Goal: Task Accomplishment & Management: Use online tool/utility

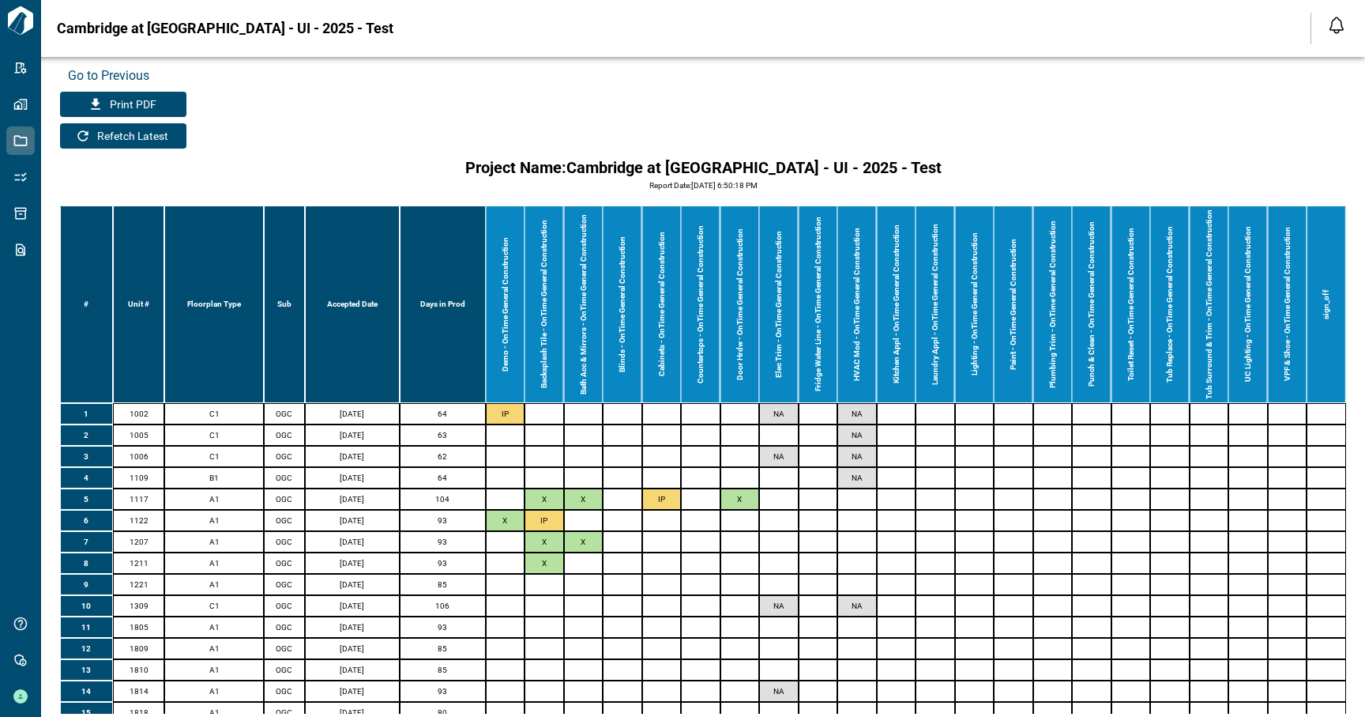
scroll to position [157, 0]
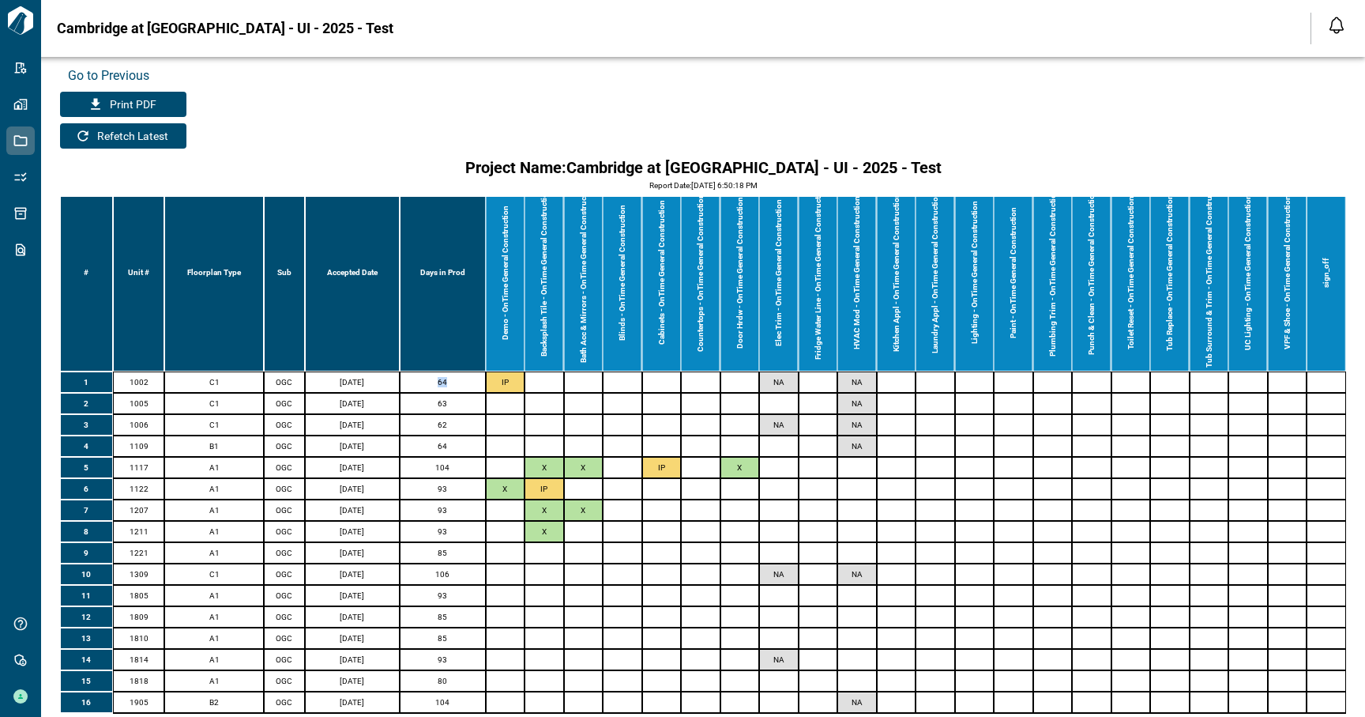
drag, startPoint x: 433, startPoint y: 366, endPoint x: 451, endPoint y: 366, distance: 18.2
click at [451, 371] on td "64" at bounding box center [443, 381] width 86 height 21
click at [440, 371] on td "64" at bounding box center [443, 381] width 86 height 21
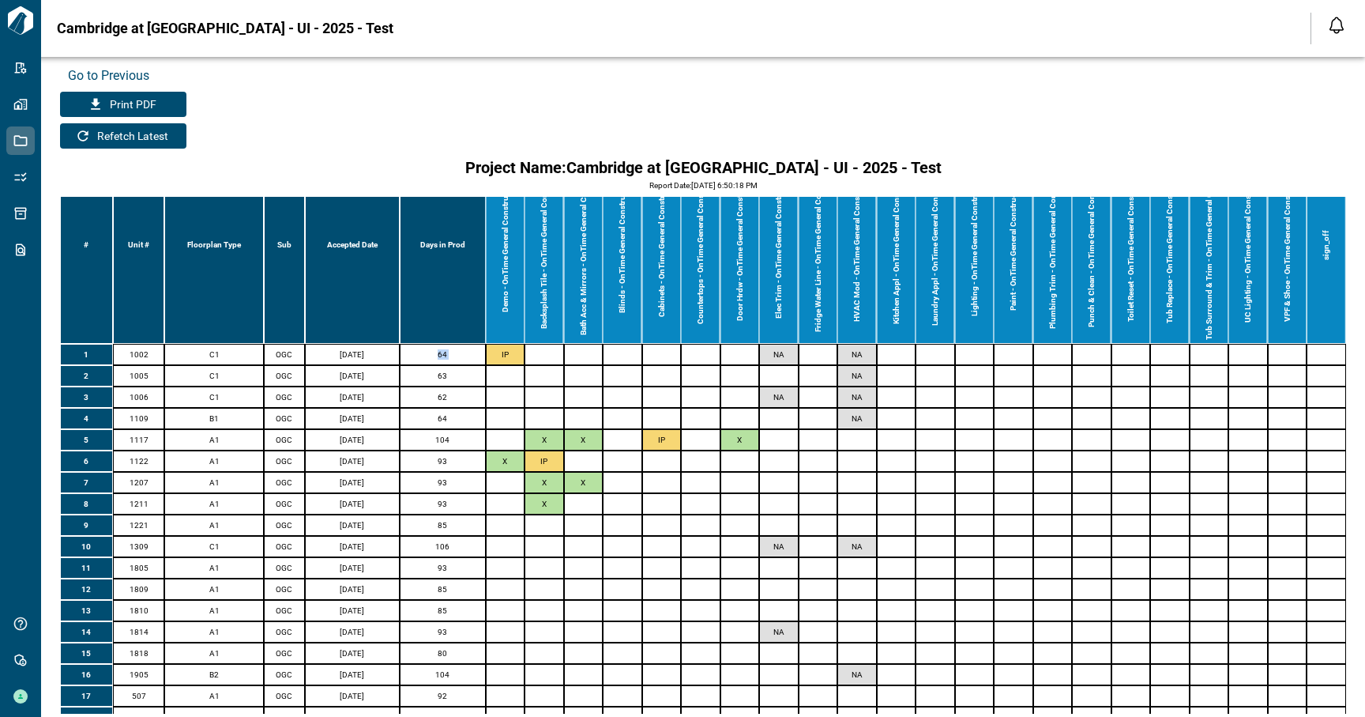
scroll to position [0, 0]
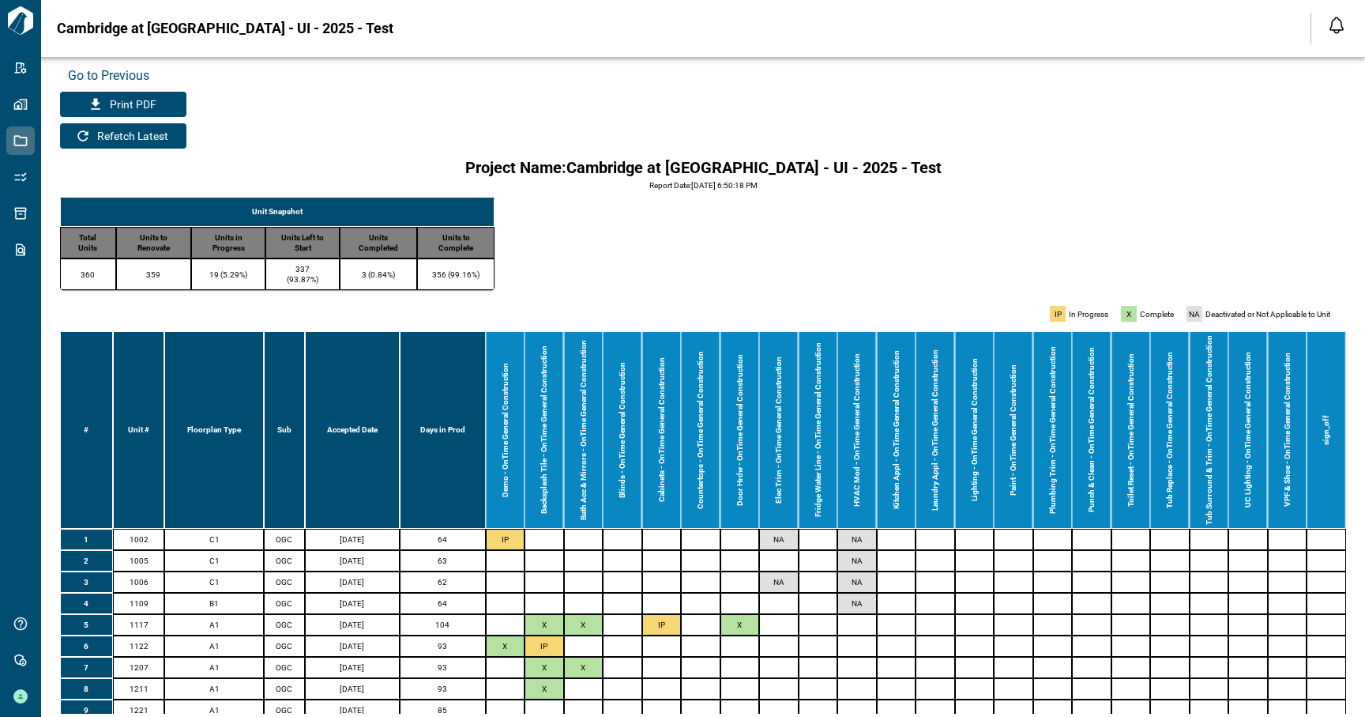
click at [637, 164] on h6 "Project Name: [GEOGRAPHIC_DATA] at [GEOGRAPHIC_DATA] - UI - 2025 - Test" at bounding box center [703, 167] width 476 height 25
drag, startPoint x: 637, startPoint y: 164, endPoint x: 776, endPoint y: 164, distance: 139.1
click at [776, 164] on h6 "Project Name: [GEOGRAPHIC_DATA] at [GEOGRAPHIC_DATA] - UI - 2025 - Test" at bounding box center [703, 167] width 476 height 25
click at [503, 164] on h6 "Project Name: [GEOGRAPHIC_DATA] at [GEOGRAPHIC_DATA] - UI - 2025 - Test" at bounding box center [703, 167] width 476 height 25
drag, startPoint x: 503, startPoint y: 164, endPoint x: 563, endPoint y: 164, distance: 60.8
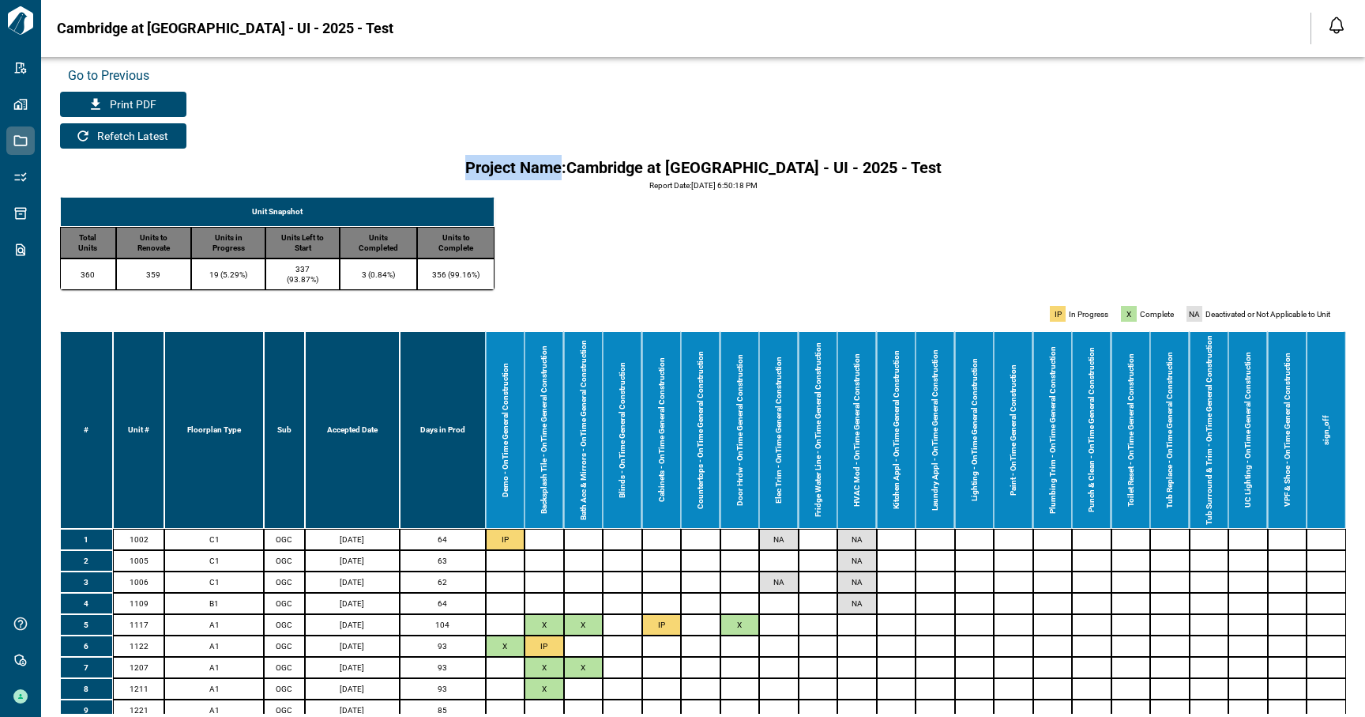
click at [563, 164] on h6 "Project Name: [GEOGRAPHIC_DATA] at [GEOGRAPHIC_DATA] - UI - 2025 - Test" at bounding box center [703, 167] width 476 height 25
drag, startPoint x: 563, startPoint y: 164, endPoint x: 516, endPoint y: 164, distance: 47.4
click at [516, 164] on h6 "Project Name: [GEOGRAPHIC_DATA] at [GEOGRAPHIC_DATA] - UI - 2025 - Test" at bounding box center [703, 167] width 476 height 25
click at [611, 165] on h6 "Project Name: [GEOGRAPHIC_DATA] at [GEOGRAPHIC_DATA] - UI - 2025 - Test" at bounding box center [703, 167] width 476 height 25
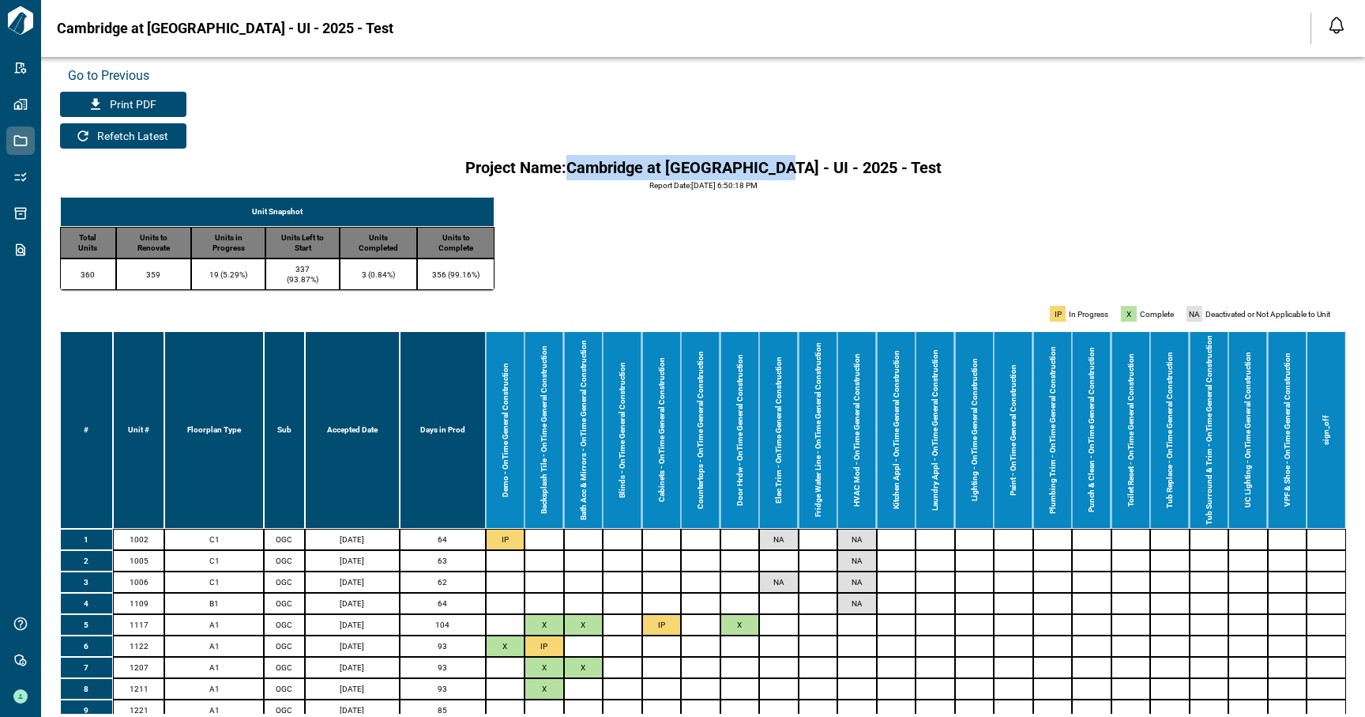
drag, startPoint x: 611, startPoint y: 165, endPoint x: 770, endPoint y: 165, distance: 158.8
click at [770, 165] on h6 "Project Name: [GEOGRAPHIC_DATA] at [GEOGRAPHIC_DATA] - UI - 2025 - Test" at bounding box center [703, 167] width 476 height 25
drag, startPoint x: 770, startPoint y: 165, endPoint x: 621, endPoint y: 164, distance: 148.6
click at [621, 164] on h6 "Project Name: [GEOGRAPHIC_DATA] at [GEOGRAPHIC_DATA] - UI - 2025 - Test" at bounding box center [703, 167] width 476 height 25
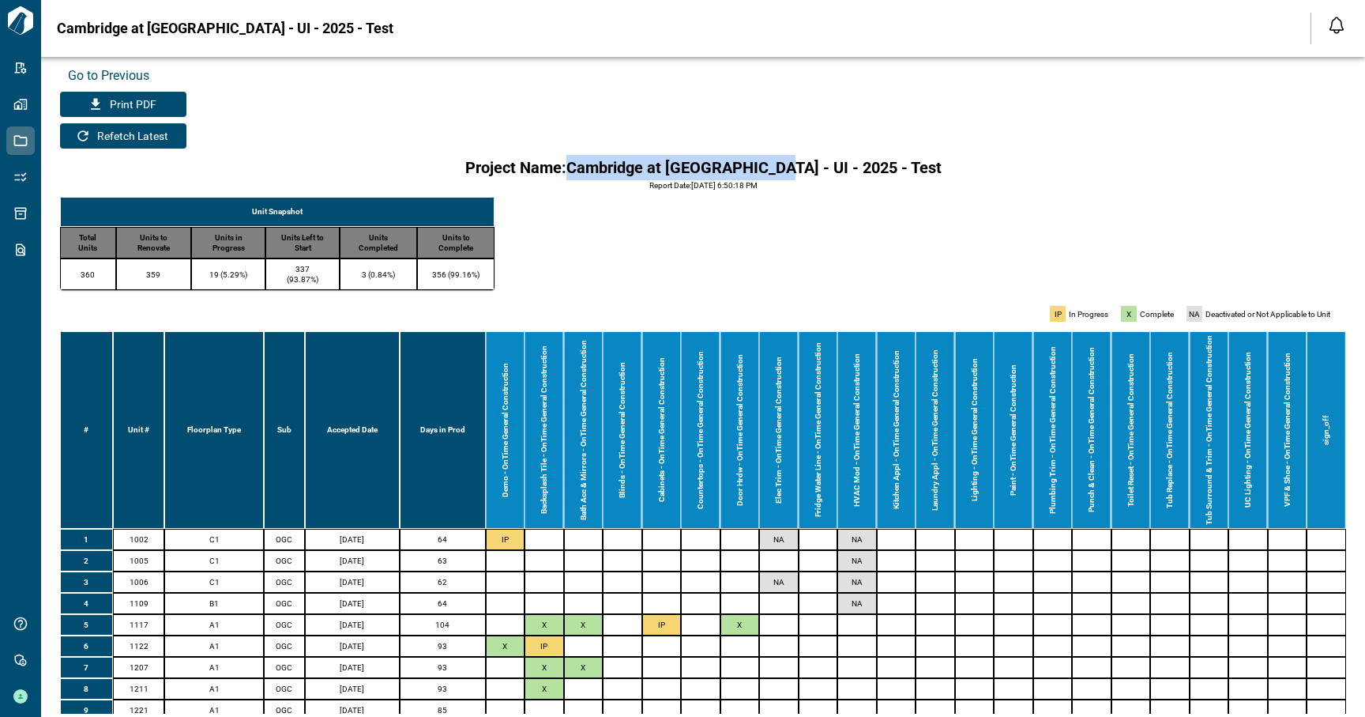
click at [621, 164] on h6 "Project Name: [GEOGRAPHIC_DATA] at [GEOGRAPHIC_DATA] - UI - 2025 - Test" at bounding box center [703, 167] width 476 height 25
drag, startPoint x: 621, startPoint y: 164, endPoint x: 766, endPoint y: 164, distance: 145.4
click at [766, 164] on h6 "Project Name: [GEOGRAPHIC_DATA] at [GEOGRAPHIC_DATA] - UI - 2025 - Test" at bounding box center [703, 167] width 476 height 25
drag, startPoint x: 766, startPoint y: 164, endPoint x: 618, endPoint y: 161, distance: 148.6
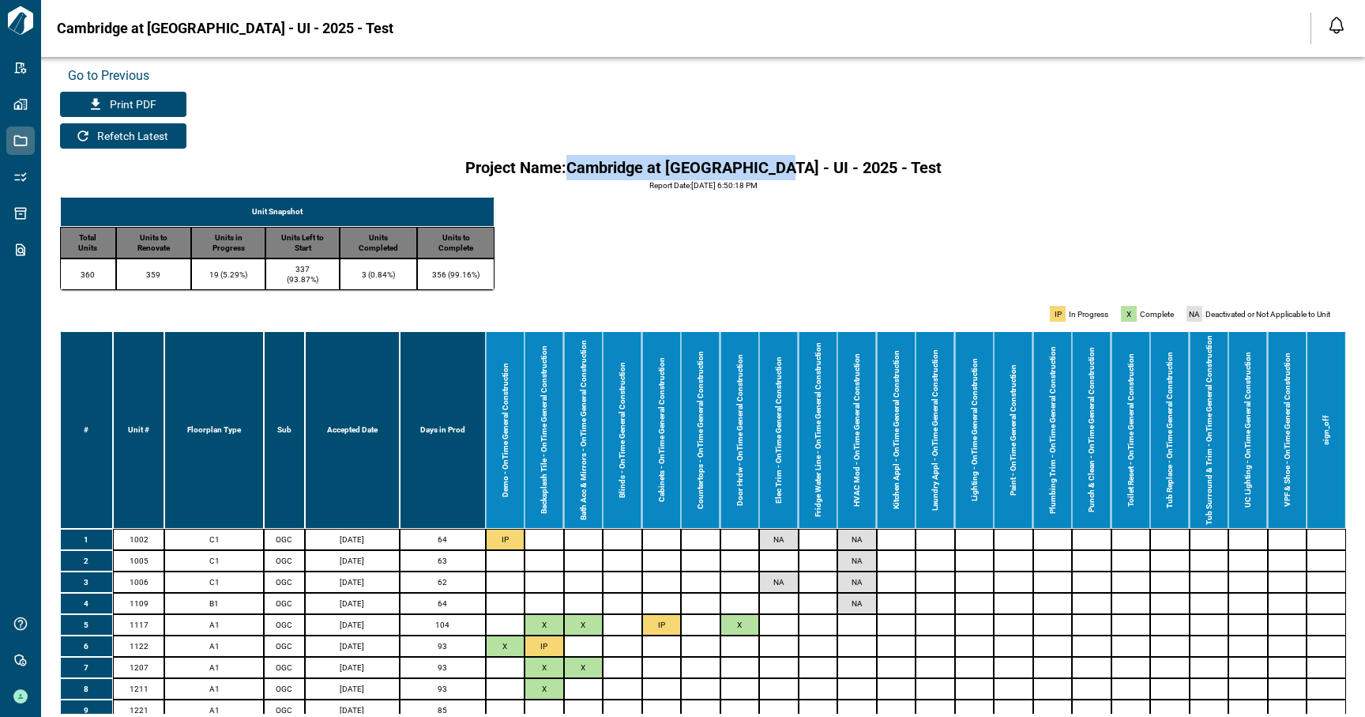
click at [618, 161] on h6 "Project Name: [GEOGRAPHIC_DATA] at [GEOGRAPHIC_DATA] - UI - 2025 - Test" at bounding box center [703, 167] width 476 height 25
drag, startPoint x: 618, startPoint y: 161, endPoint x: 759, endPoint y: 161, distance: 140.6
click at [759, 161] on h6 "Project Name: [GEOGRAPHIC_DATA] at [GEOGRAPHIC_DATA] - UI - 2025 - Test" at bounding box center [703, 167] width 476 height 25
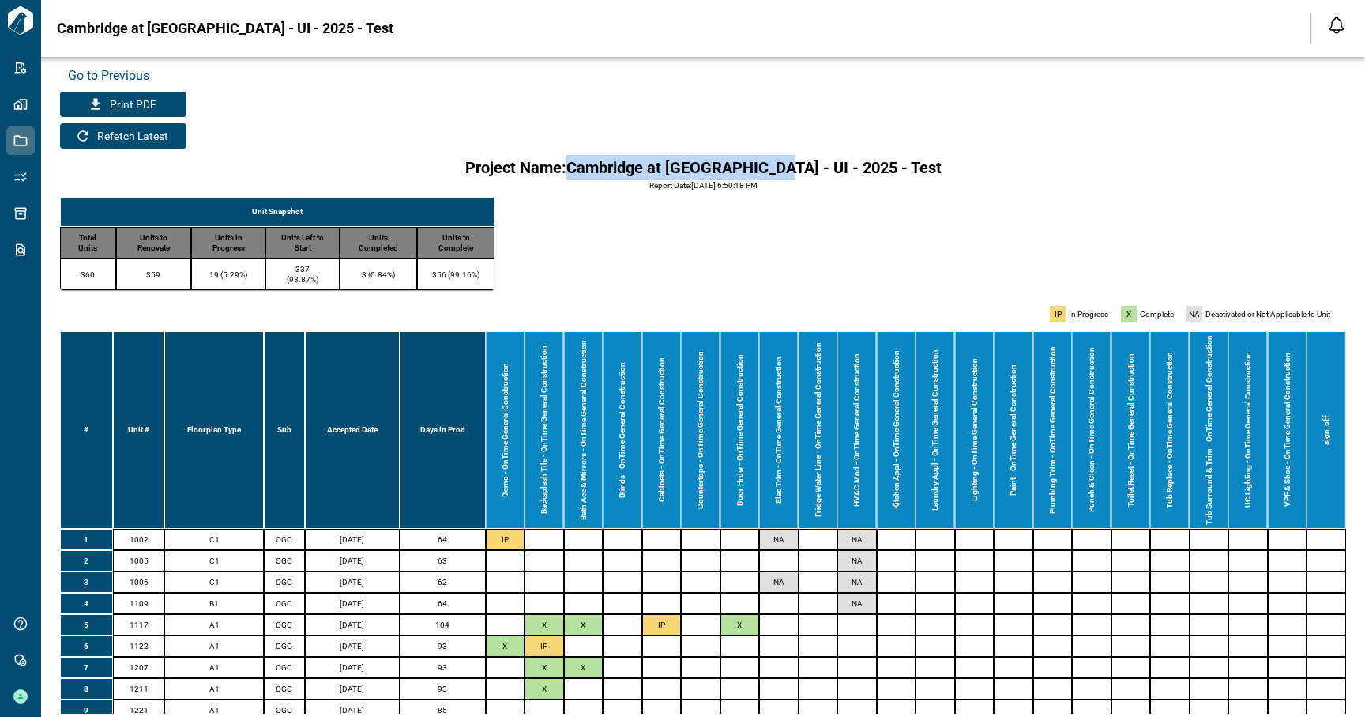
drag, startPoint x: 759, startPoint y: 161, endPoint x: 595, endPoint y: 161, distance: 163.6
click at [595, 161] on h6 "Project Name: [GEOGRAPHIC_DATA] at [GEOGRAPHIC_DATA] - UI - 2025 - Test" at bounding box center [703, 167] width 476 height 25
drag, startPoint x: 595, startPoint y: 161, endPoint x: 770, endPoint y: 161, distance: 174.6
click at [770, 161] on h6 "Project Name: [GEOGRAPHIC_DATA] at [GEOGRAPHIC_DATA] - UI - 2025 - Test" at bounding box center [703, 167] width 476 height 25
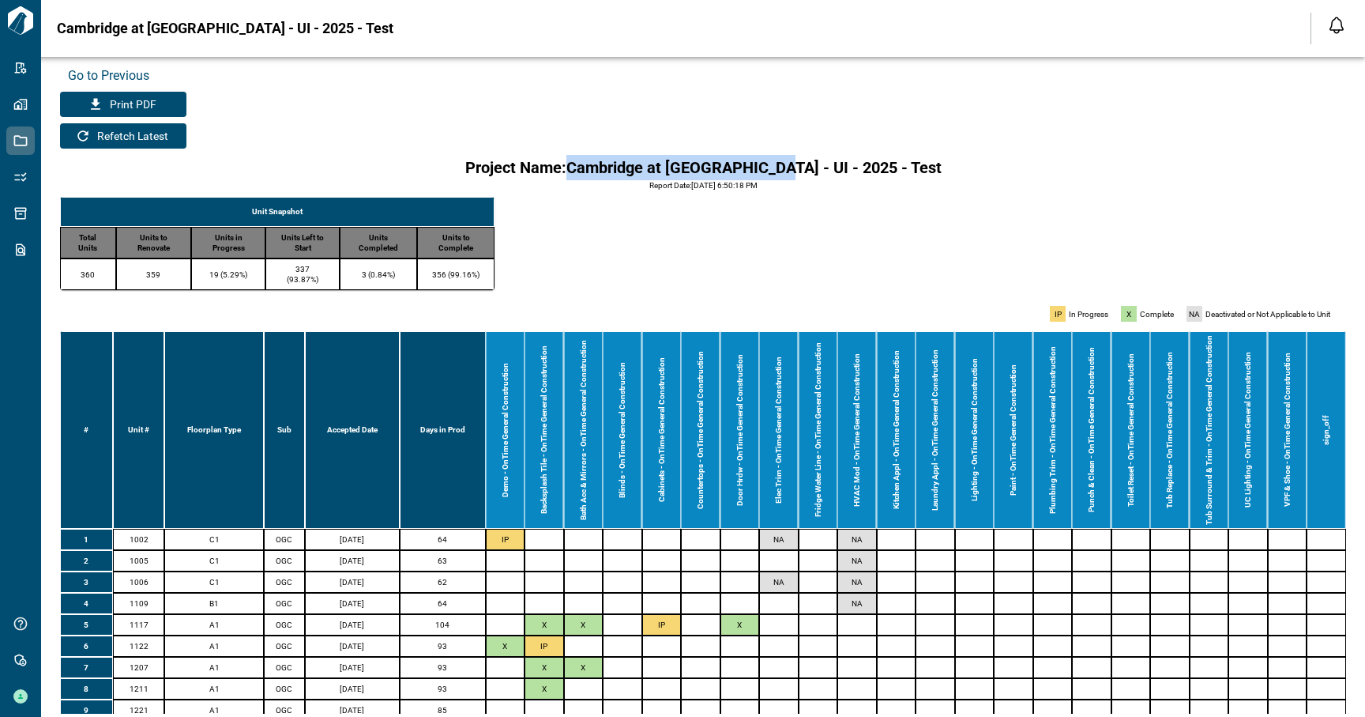
click at [770, 161] on h6 "Project Name: [GEOGRAPHIC_DATA] at [GEOGRAPHIC_DATA] - UI - 2025 - Test" at bounding box center [703, 167] width 476 height 25
drag, startPoint x: 770, startPoint y: 161, endPoint x: 637, endPoint y: 161, distance: 132.7
click at [637, 161] on h6 "Project Name: [GEOGRAPHIC_DATA] at [GEOGRAPHIC_DATA] - UI - 2025 - Test" at bounding box center [703, 167] width 476 height 25
drag, startPoint x: 637, startPoint y: 161, endPoint x: 795, endPoint y: 161, distance: 158.0
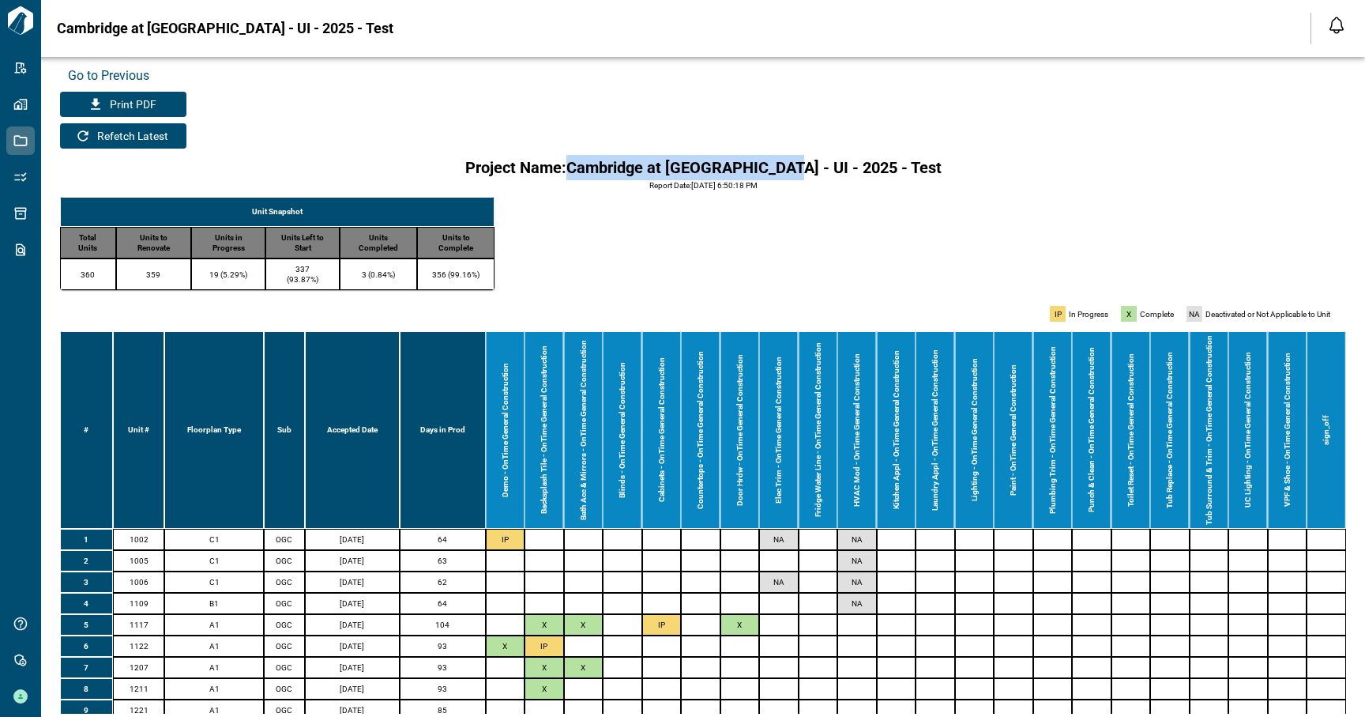
click at [795, 161] on h6 "Project Name: [GEOGRAPHIC_DATA] at [GEOGRAPHIC_DATA] - UI - 2025 - Test" at bounding box center [703, 167] width 476 height 25
